Goal: Transaction & Acquisition: Purchase product/service

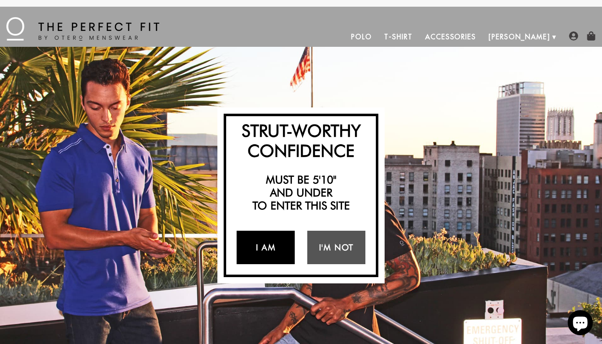
click at [276, 250] on link "I Am" at bounding box center [265, 247] width 58 height 33
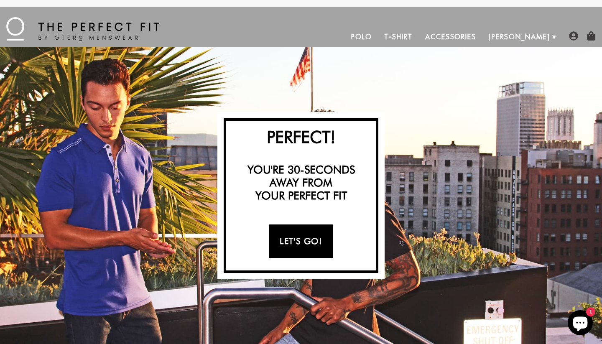
click at [276, 250] on link "Let's Go!" at bounding box center [300, 240] width 63 height 33
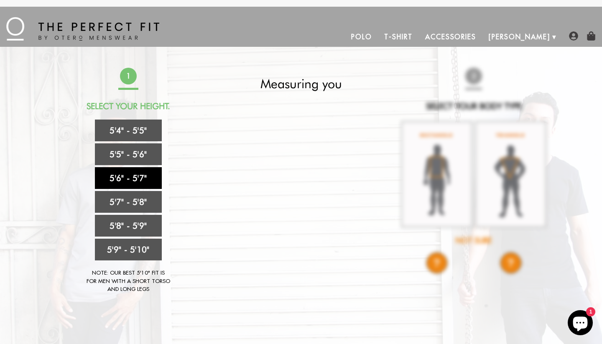
click at [149, 181] on link "5'6" - 5'7"" at bounding box center [128, 178] width 67 height 22
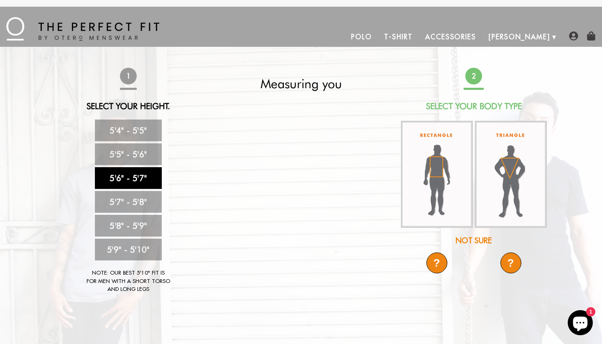
click at [440, 270] on div "?" at bounding box center [436, 262] width 21 height 21
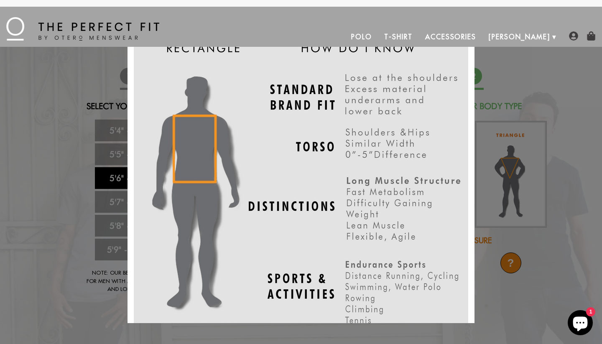
click at [497, 211] on div "X" at bounding box center [301, 172] width 602 height 344
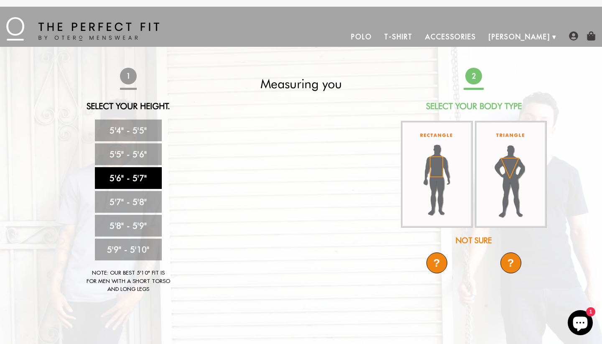
click at [497, 211] on img at bounding box center [511, 174] width 72 height 107
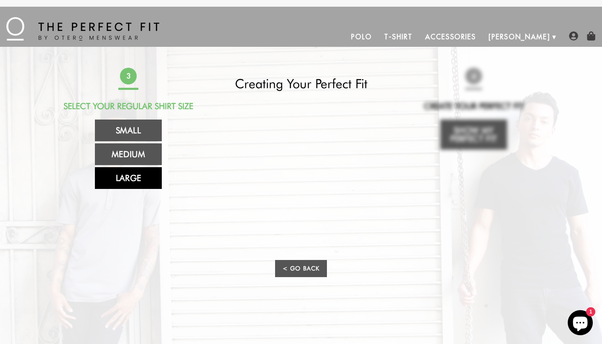
click at [141, 185] on link "Large" at bounding box center [128, 178] width 67 height 22
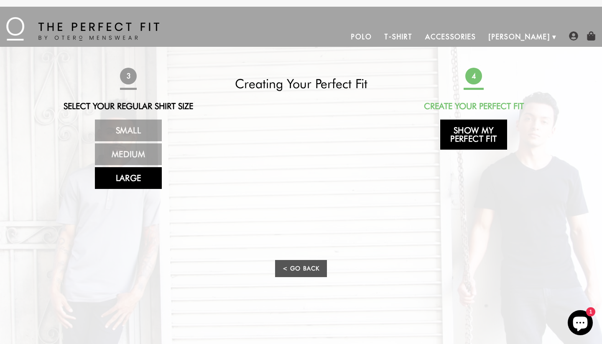
click at [475, 140] on link "Show My Perfect Fit" at bounding box center [473, 134] width 67 height 30
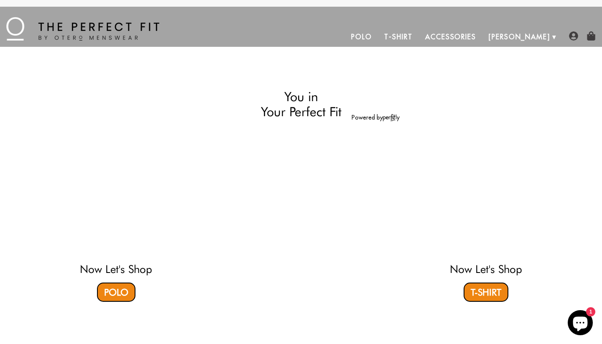
select select "56-57"
select select "triangle"
select select "L"
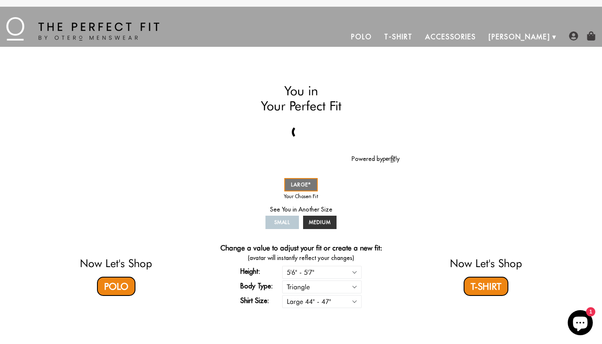
click at [418, 33] on link "T-Shirt" at bounding box center [398, 37] width 41 height 20
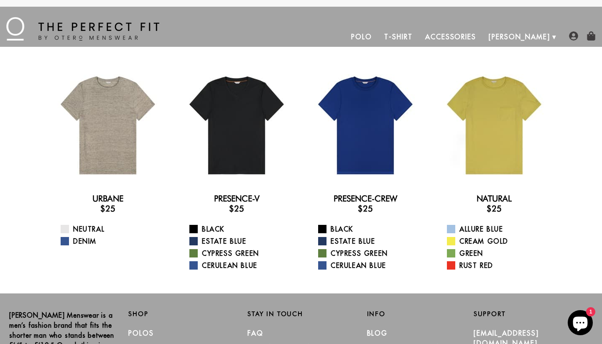
click at [378, 41] on link "Polo" at bounding box center [361, 37] width 33 height 20
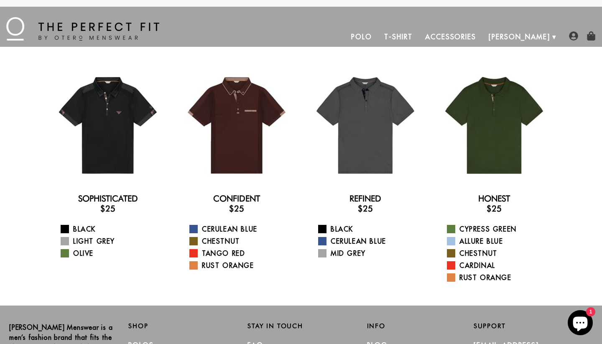
click at [482, 38] on link "Accessories" at bounding box center [450, 37] width 63 height 20
